Goal: Transaction & Acquisition: Purchase product/service

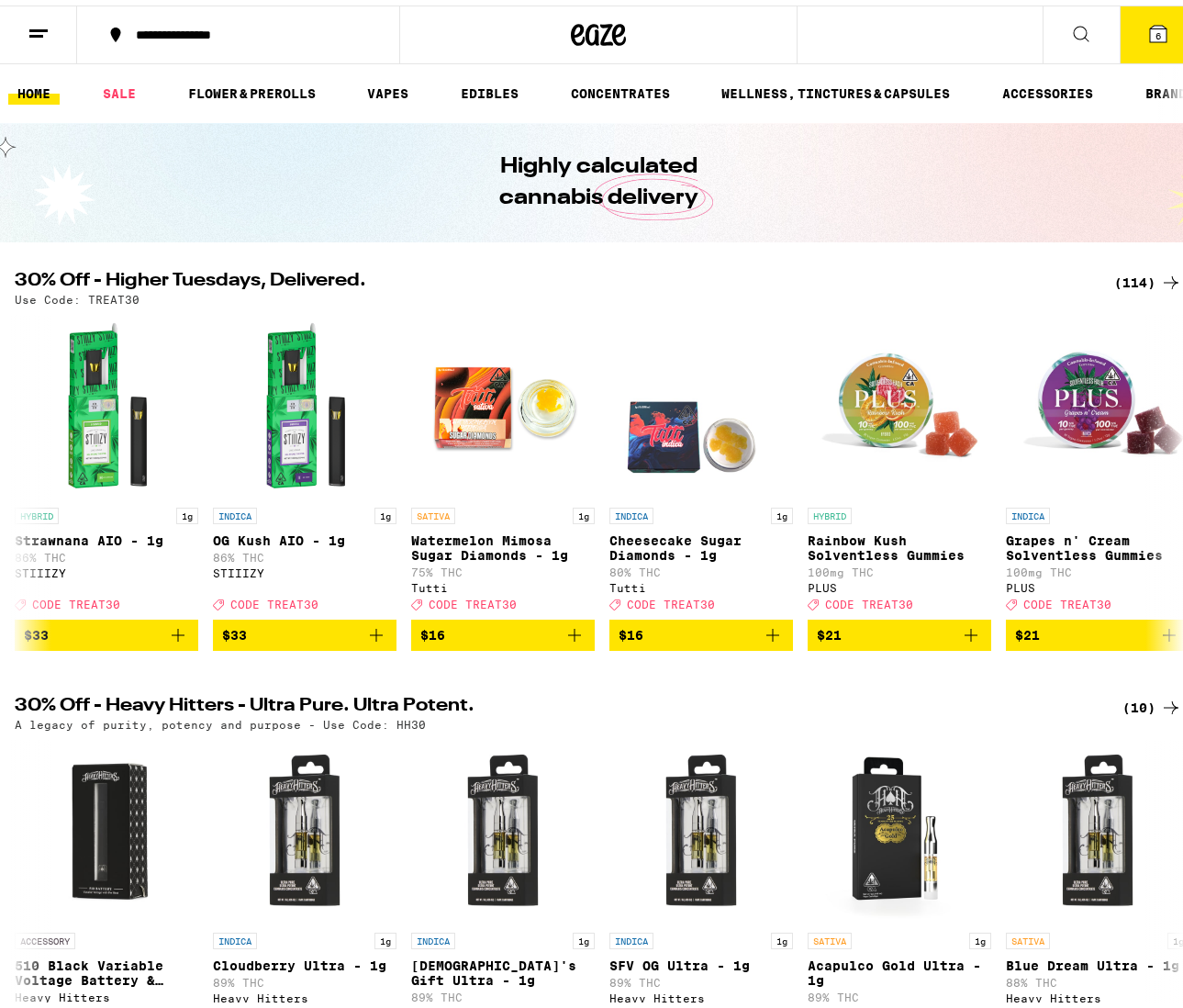
click at [1168, 26] on button "6" at bounding box center [1159, 29] width 77 height 57
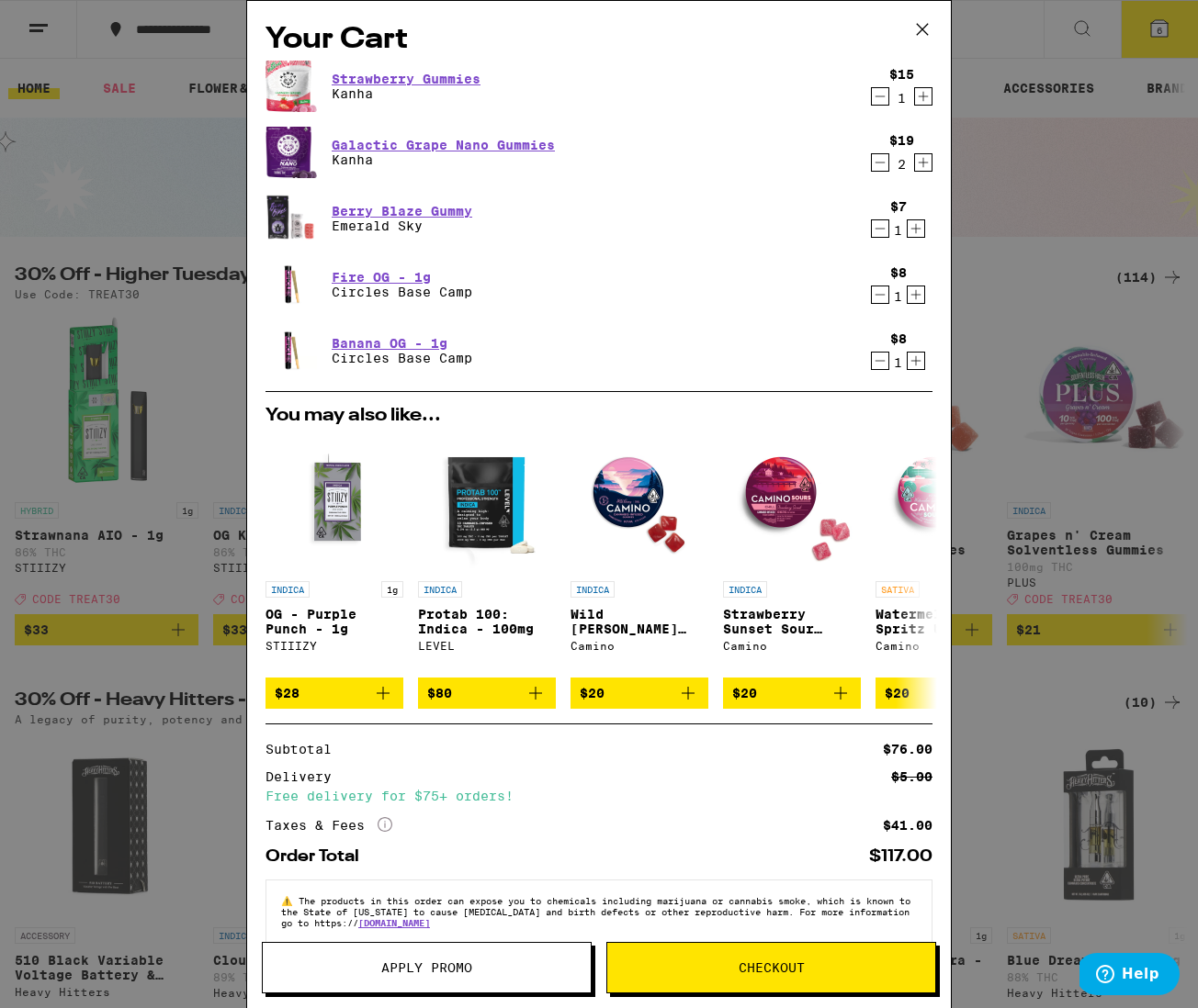
click at [875, 162] on icon "Decrement" at bounding box center [880, 162] width 10 height 0
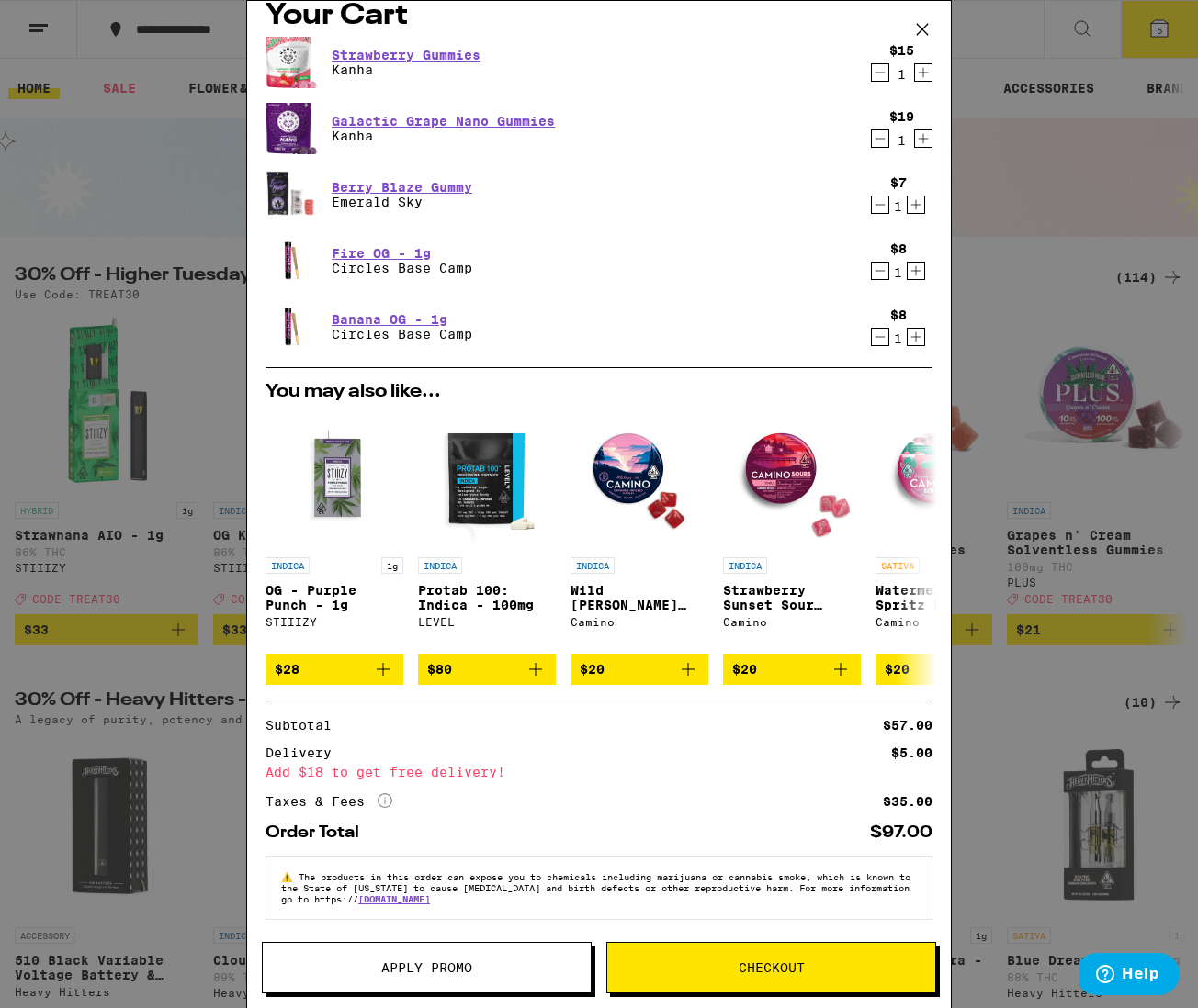
click at [427, 970] on span "Apply Promo" at bounding box center [426, 968] width 91 height 13
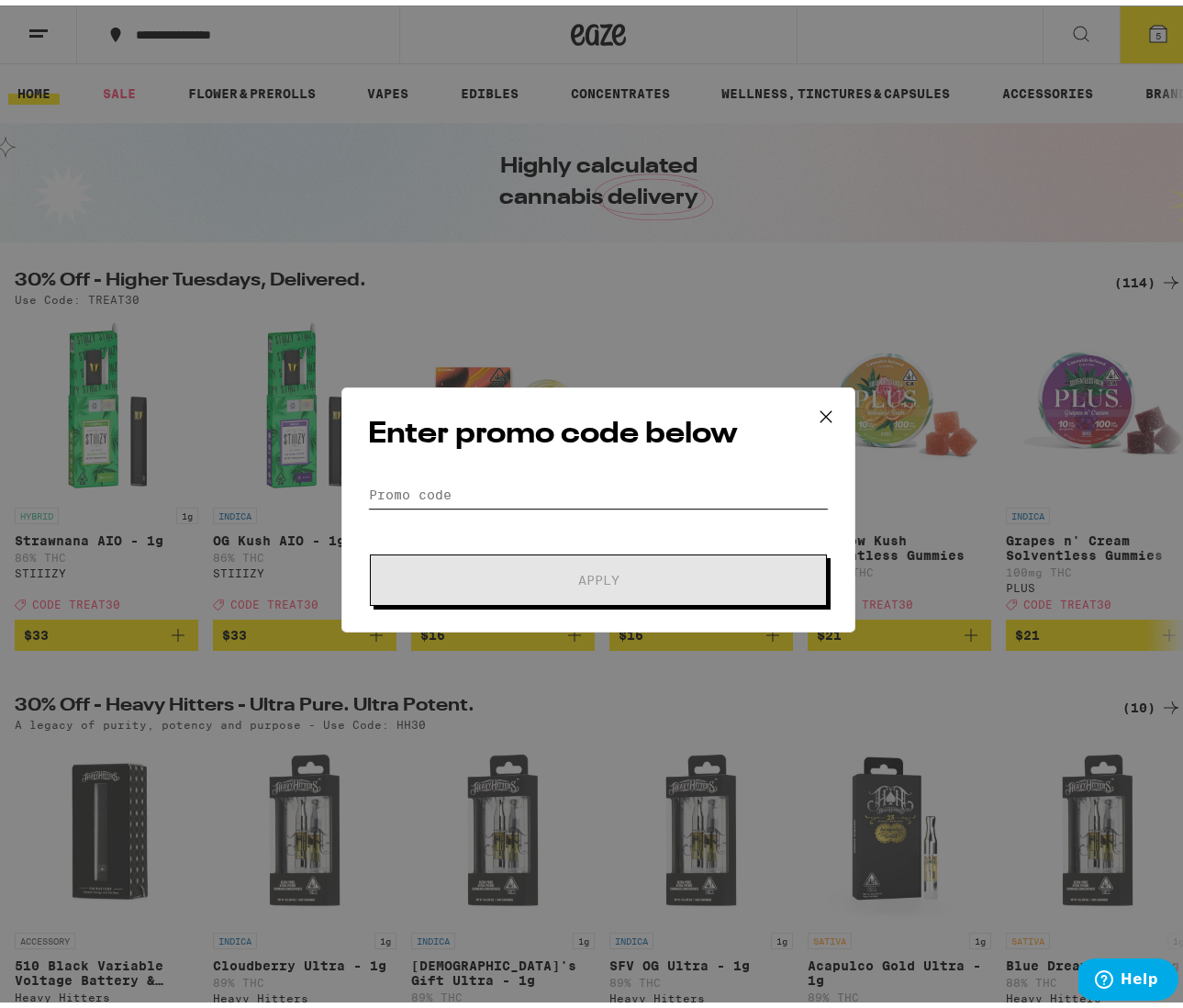
click at [494, 496] on input "Promo Code" at bounding box center [599, 489] width 461 height 27
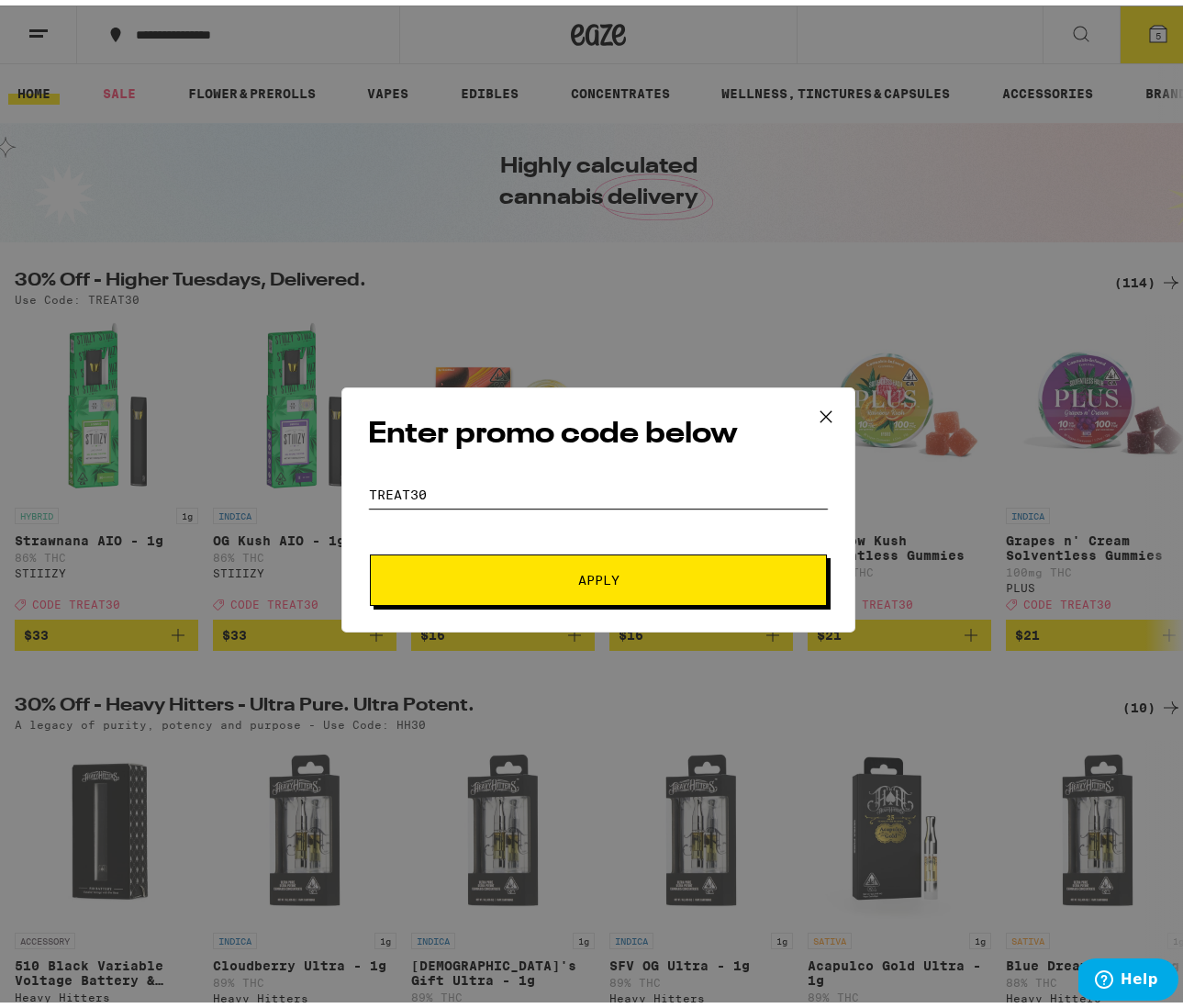
type input "Treat30"
click at [592, 574] on button "Apply" at bounding box center [599, 575] width 457 height 52
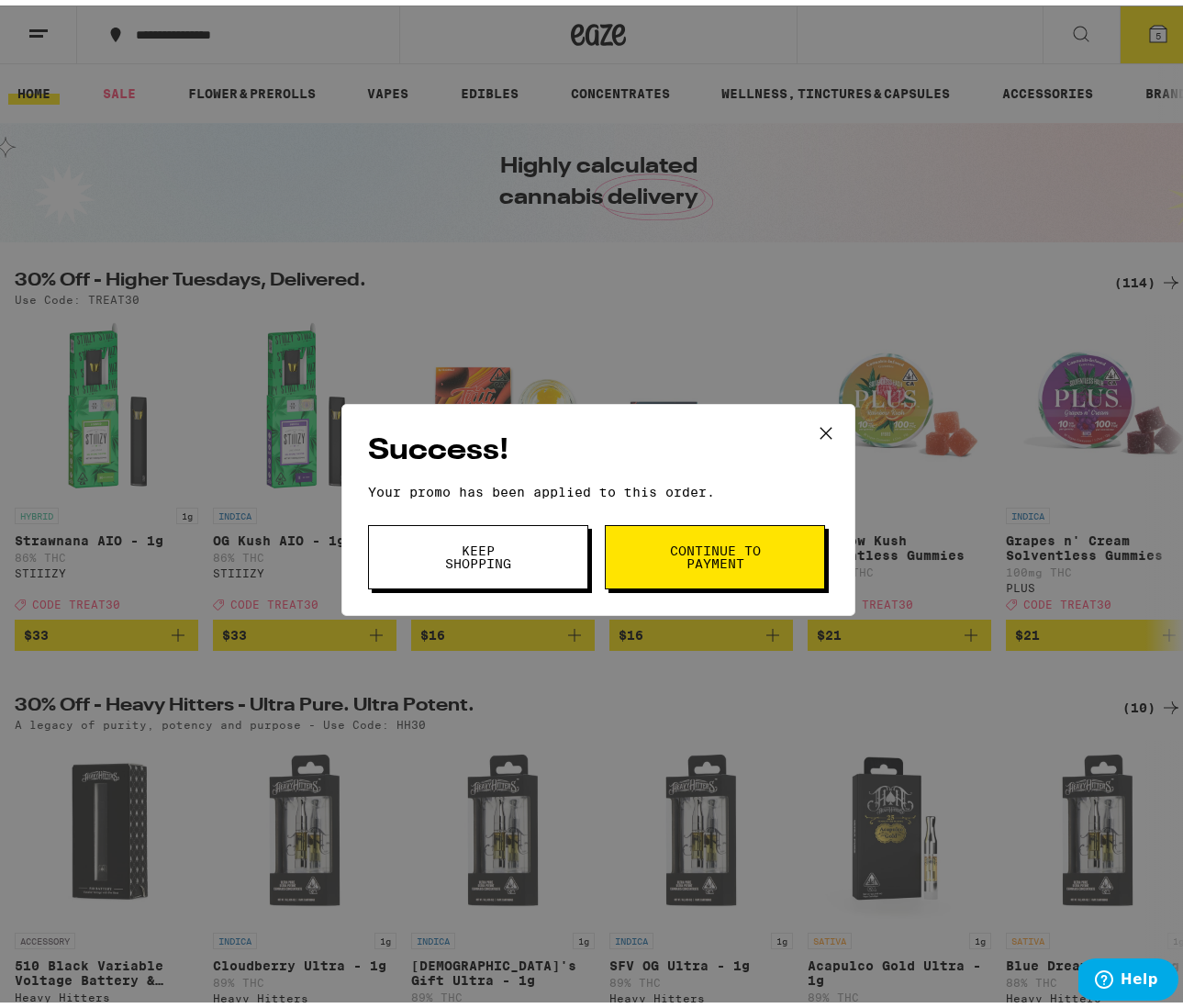
click at [832, 415] on icon at bounding box center [826, 428] width 27 height 27
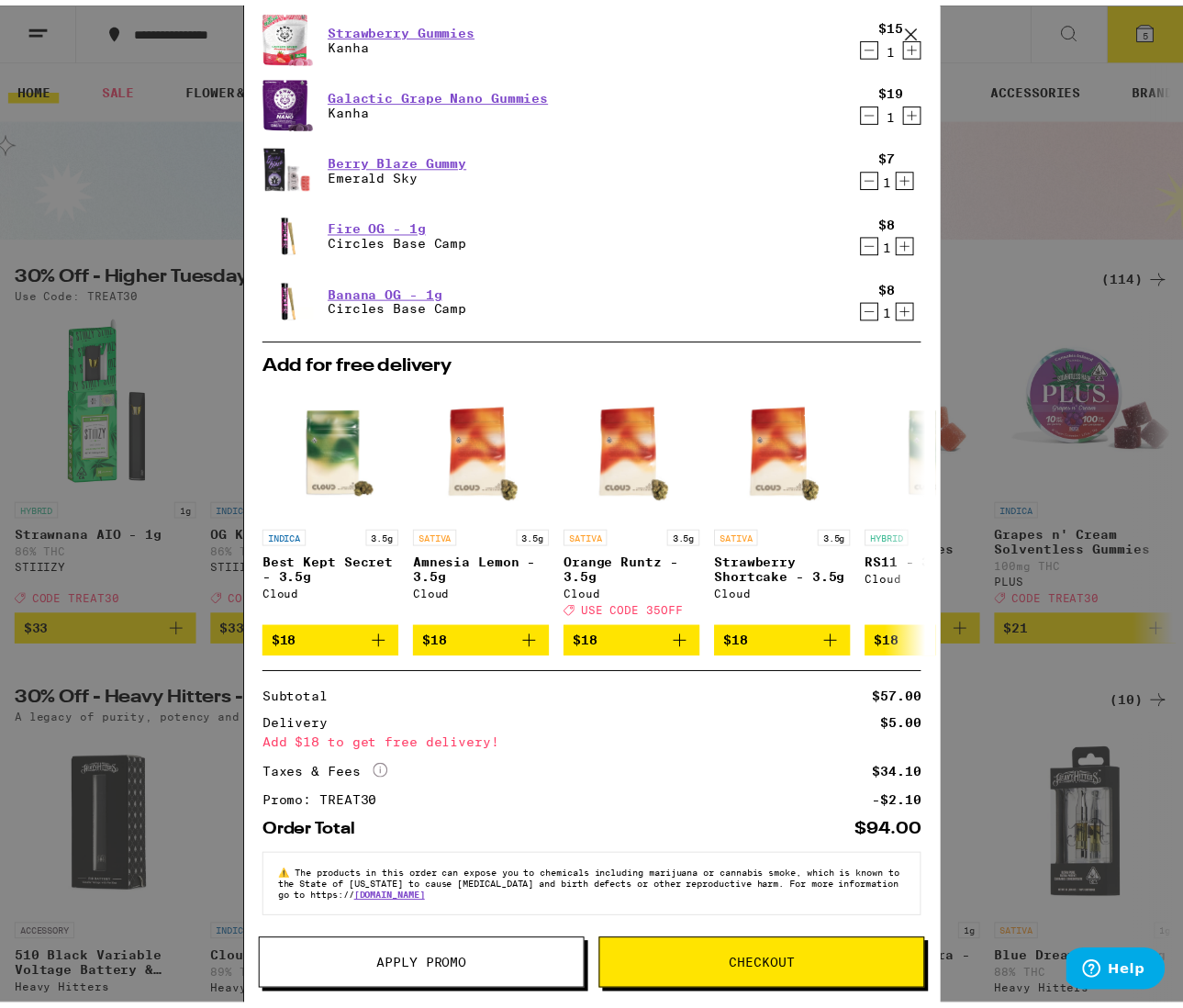
scroll to position [66, 0]
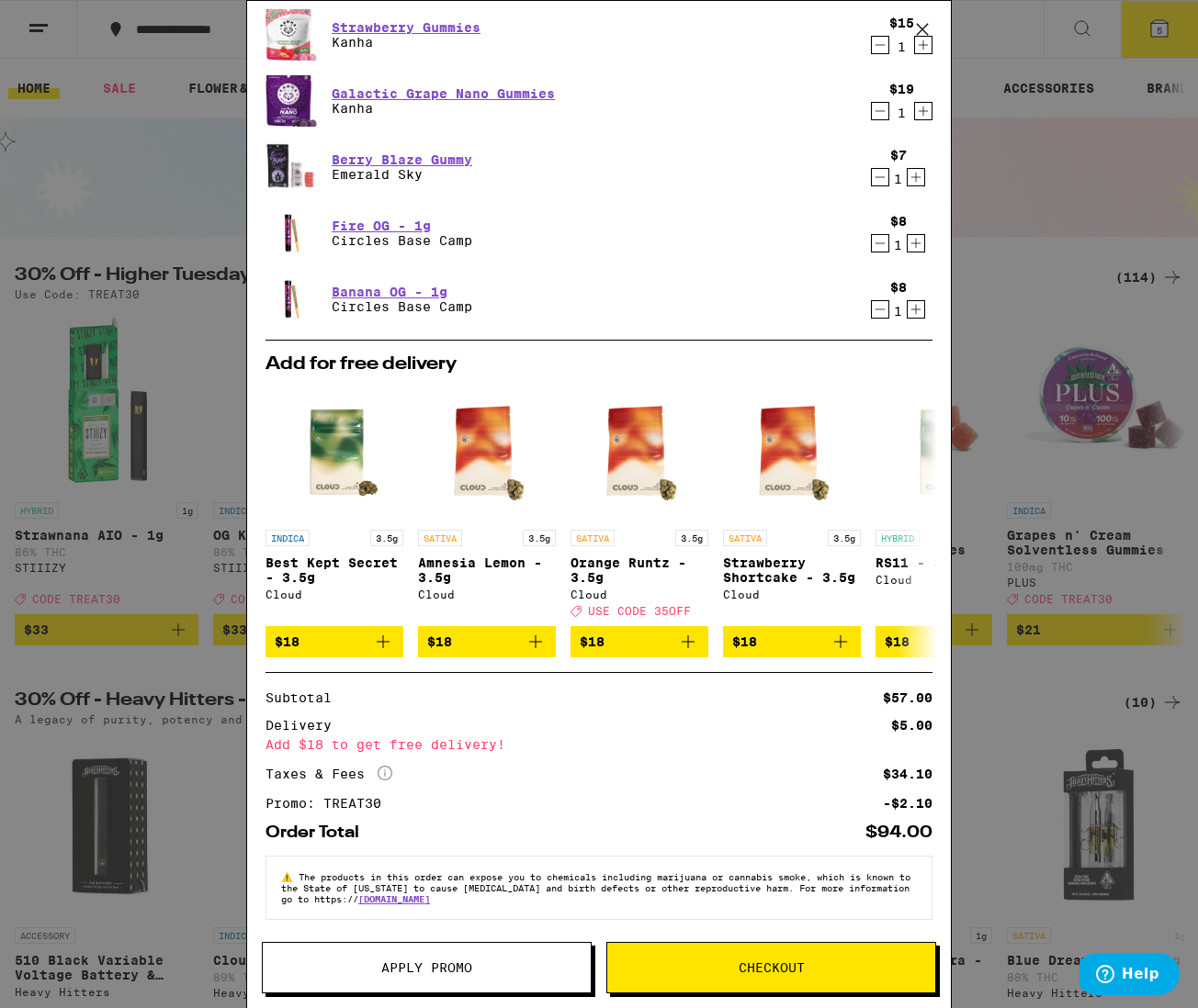
click at [712, 966] on span "Checkout" at bounding box center [771, 968] width 328 height 13
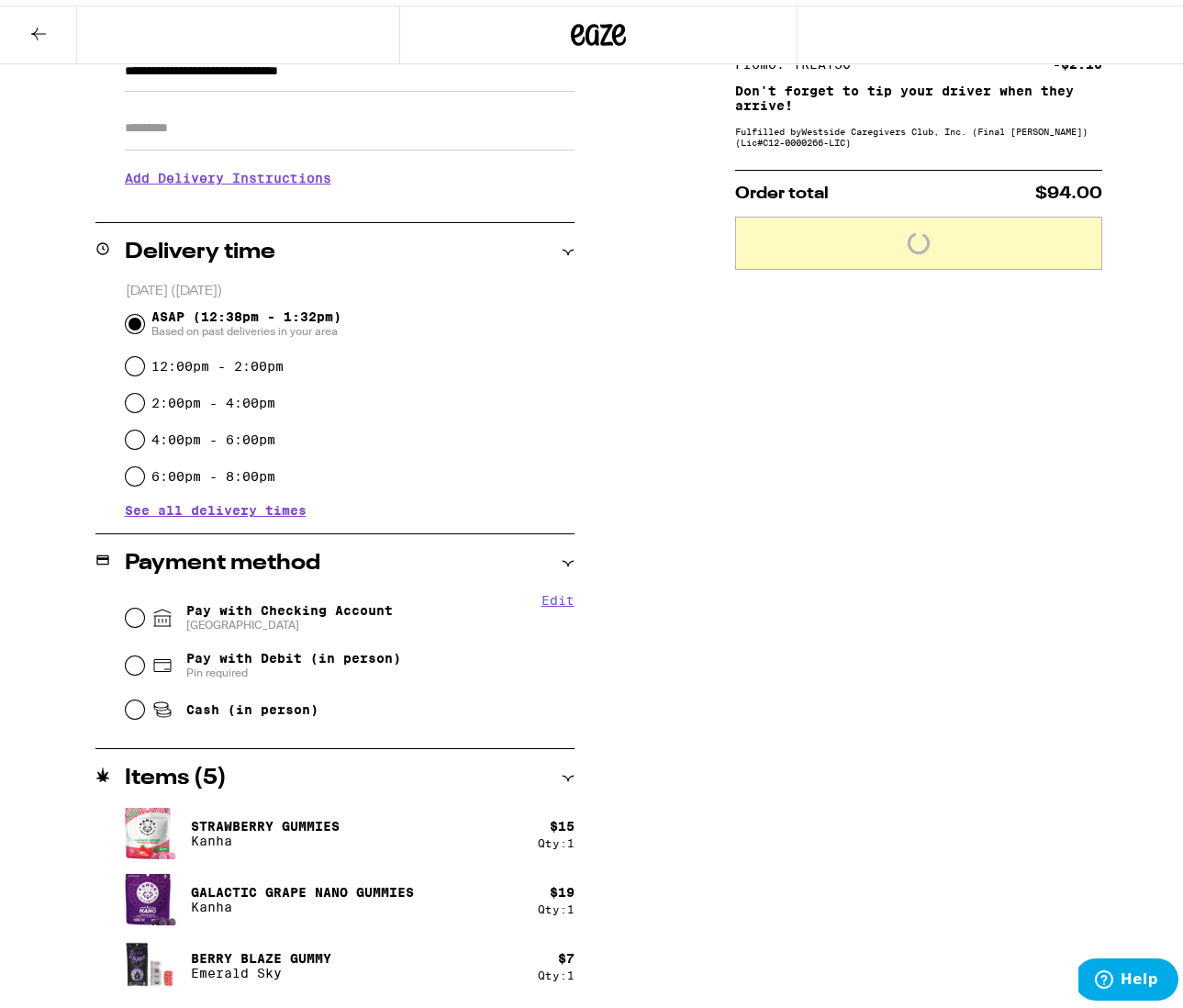
scroll to position [293, 0]
click at [125, 664] on fieldset "Edit Pay with Checking Account CHASE COLLEGE Pay with Debit (in person) Pin req…" at bounding box center [350, 656] width 450 height 137
click at [128, 661] on input "Pay with Debit (in person) Pin required" at bounding box center [135, 660] width 19 height 19
radio input "true"
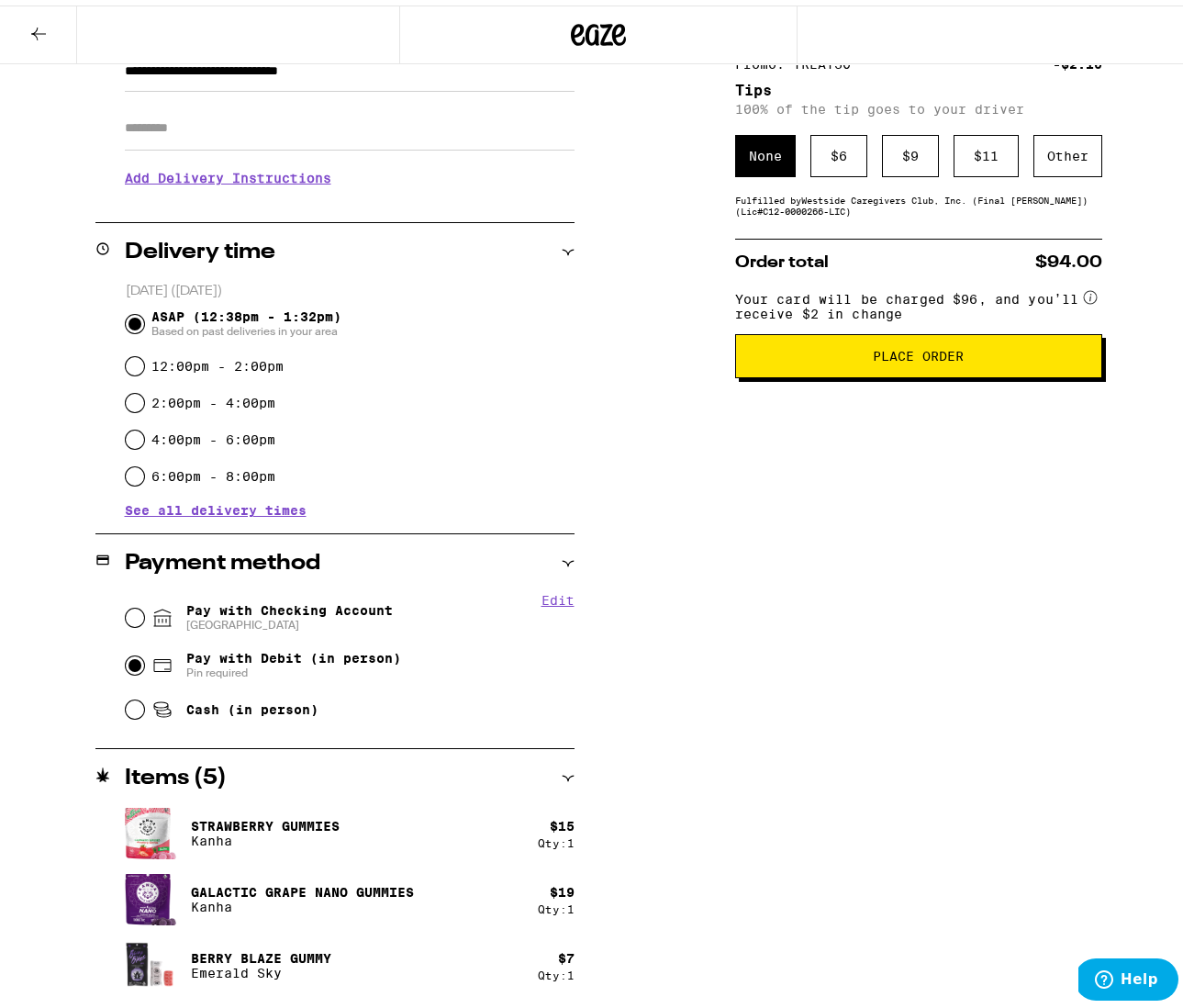
click at [132, 614] on input "Pay with Checking Account CHASE COLLEGE" at bounding box center [135, 612] width 19 height 19
radio input "true"
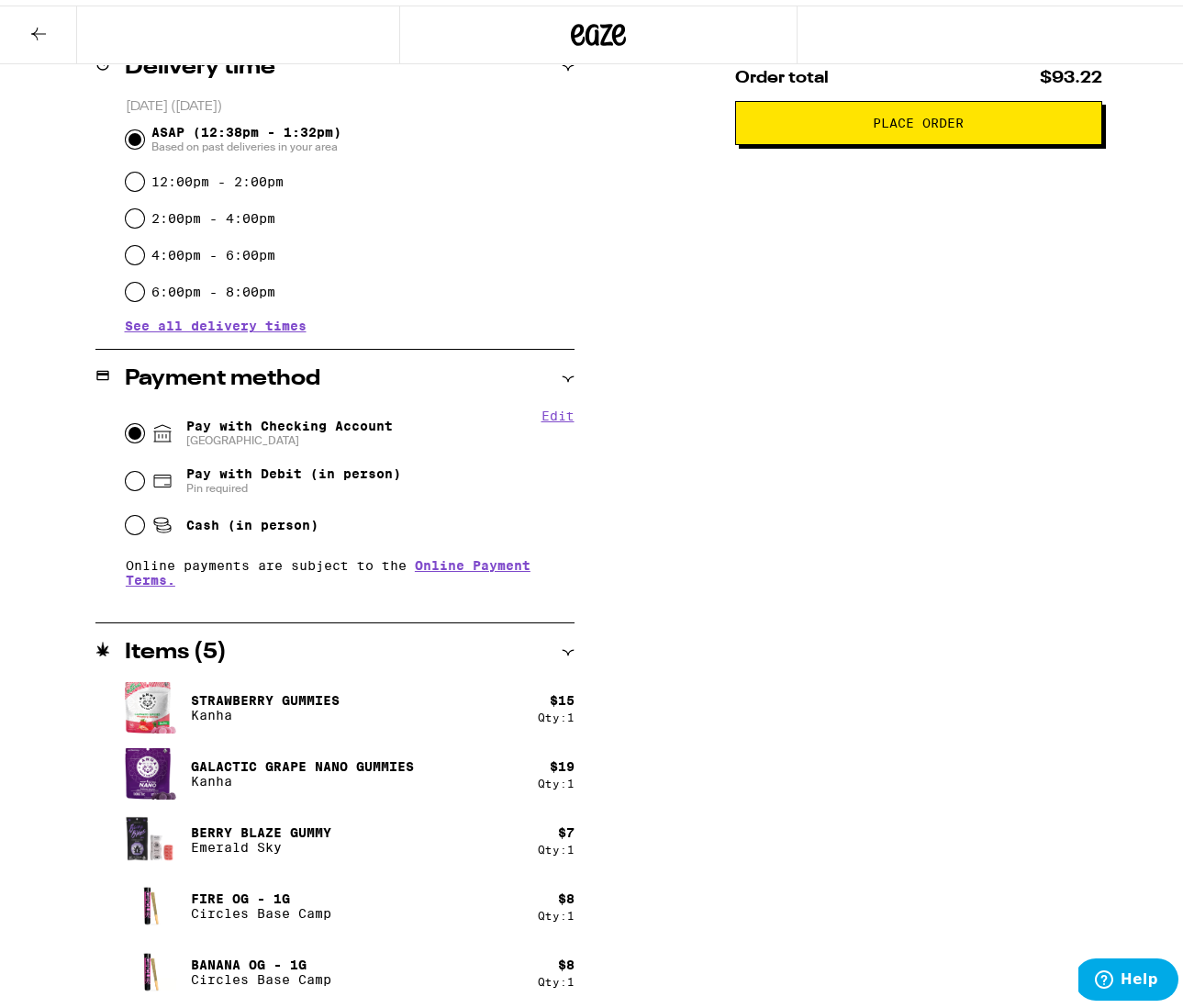
scroll to position [478, 0]
